Goal: Task Accomplishment & Management: Manage account settings

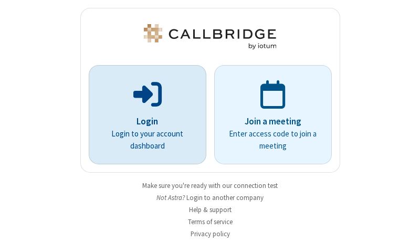
click at [143, 121] on p "Login" at bounding box center [147, 122] width 88 height 14
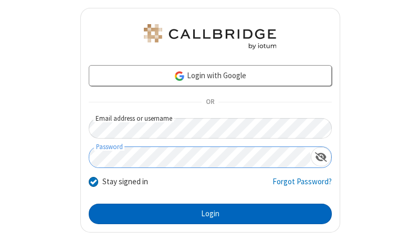
click at [206, 214] on button "Login" at bounding box center [210, 214] width 243 height 21
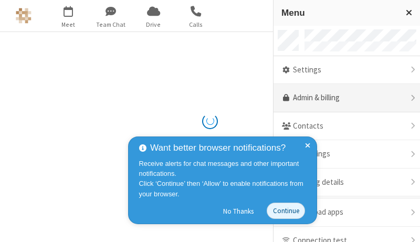
click at [343, 98] on link "Admin & billing" at bounding box center [346, 98] width 146 height 28
